Goal: Find specific page/section: Find specific page/section

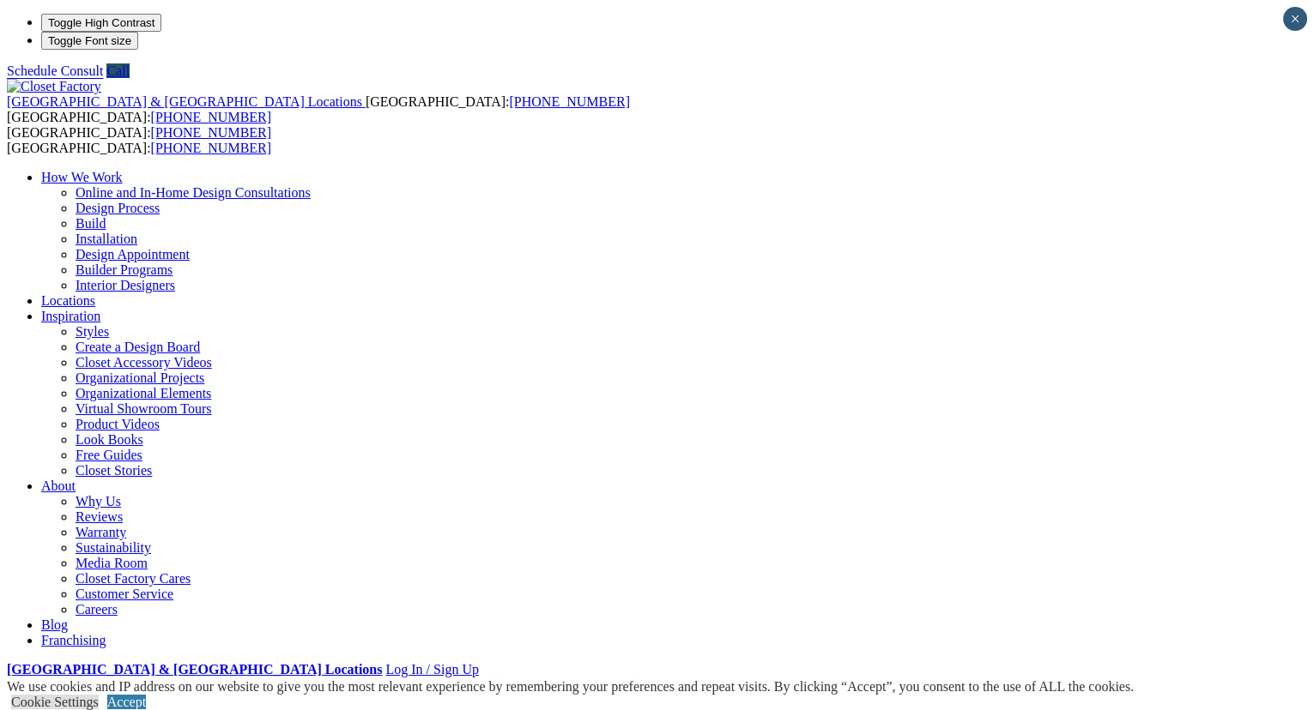
click at [77, 79] on img at bounding box center [54, 86] width 94 height 15
click at [382, 662] on strong "[GEOGRAPHIC_DATA] & [GEOGRAPHIC_DATA] Locations" at bounding box center [194, 669] width 375 height 15
type input "*****"
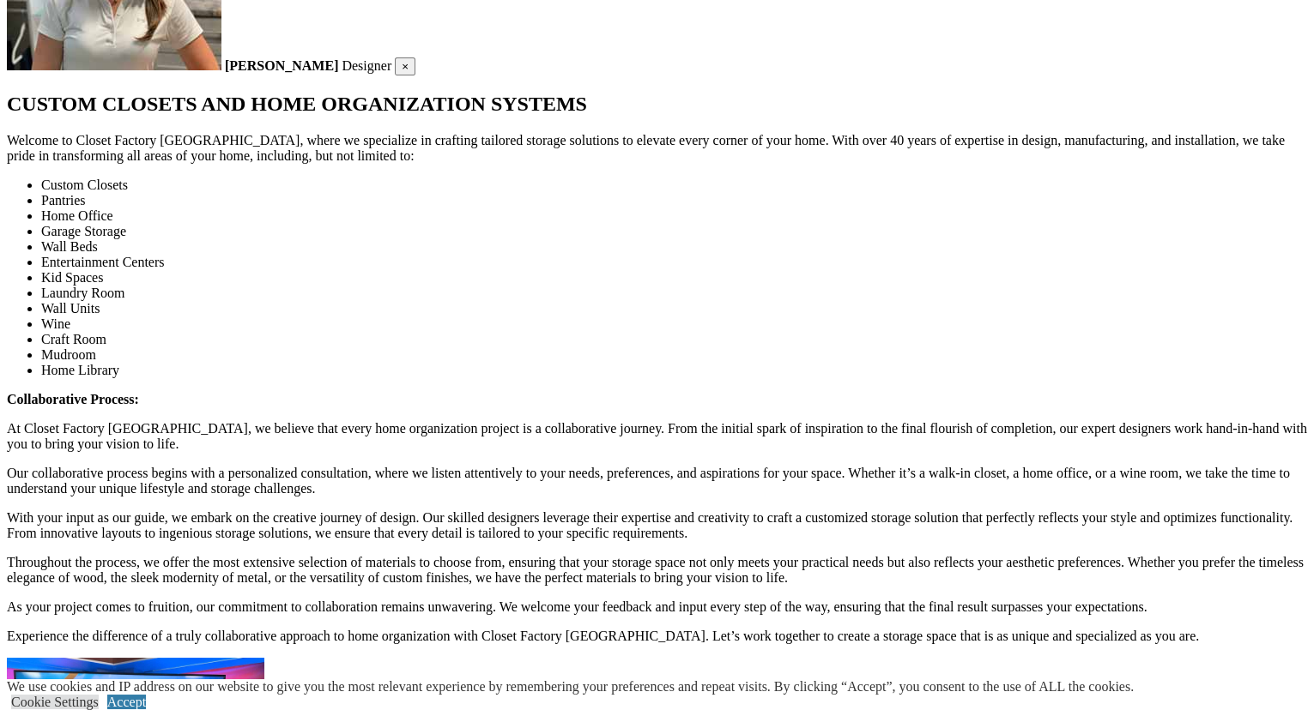
scroll to position [4134, 0]
